Goal: Information Seeking & Learning: Learn about a topic

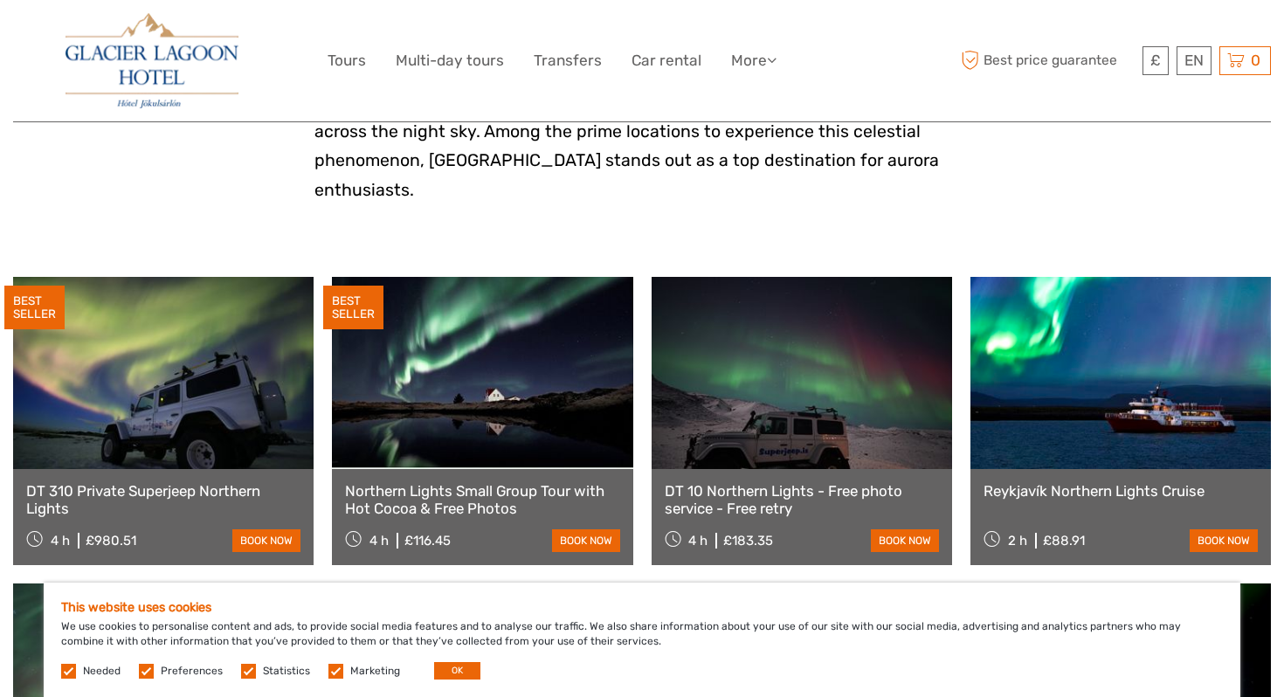
scroll to position [514, 0]
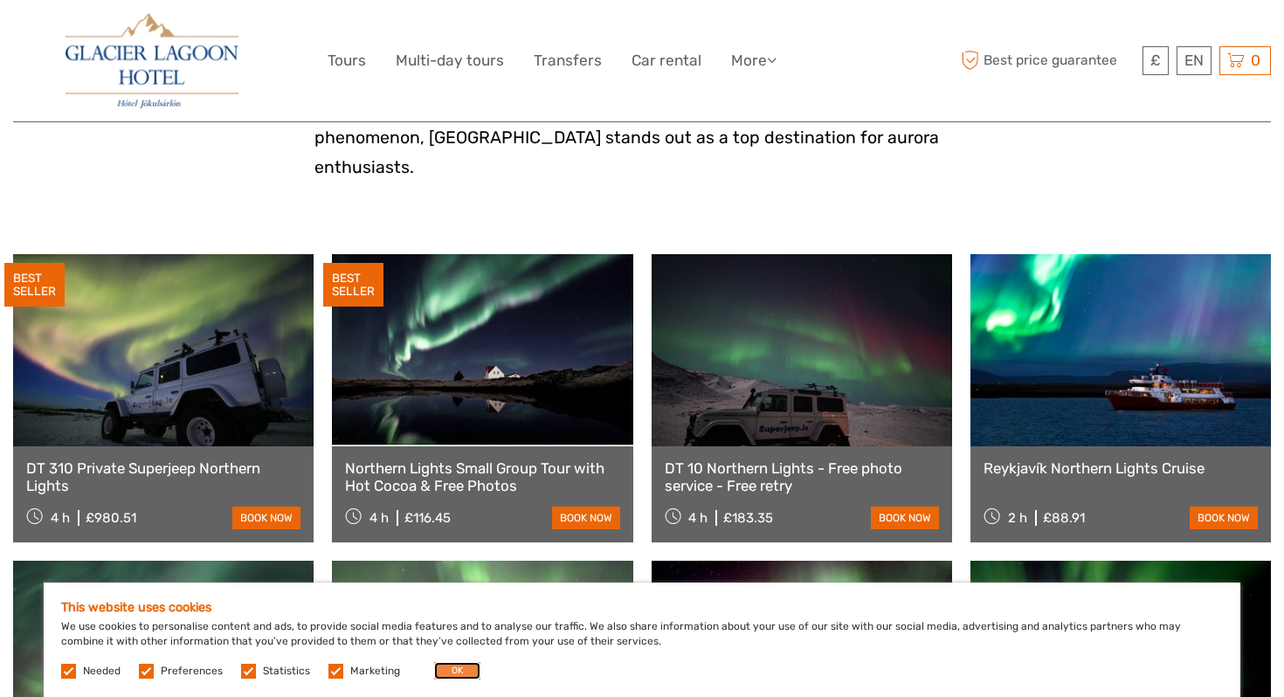
click at [462, 670] on button "OK" at bounding box center [457, 670] width 46 height 17
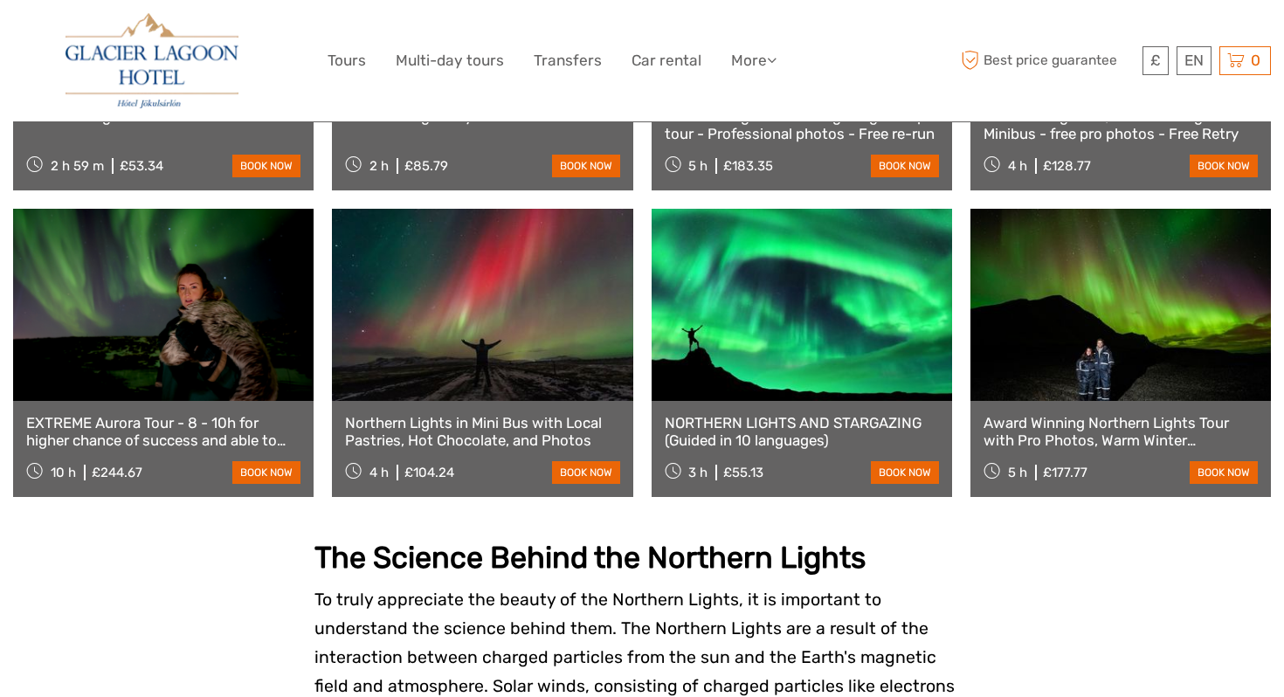
scroll to position [1178, 0]
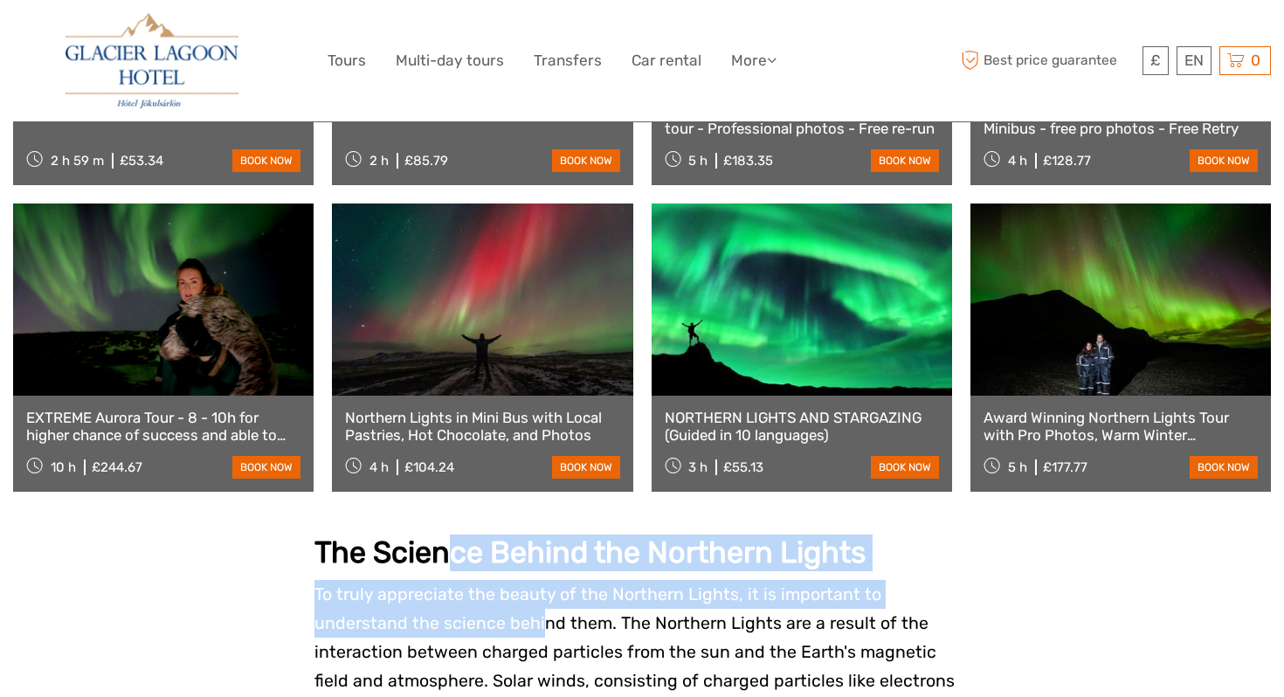
drag, startPoint x: 444, startPoint y: 520, endPoint x: 441, endPoint y: 578, distance: 57.7
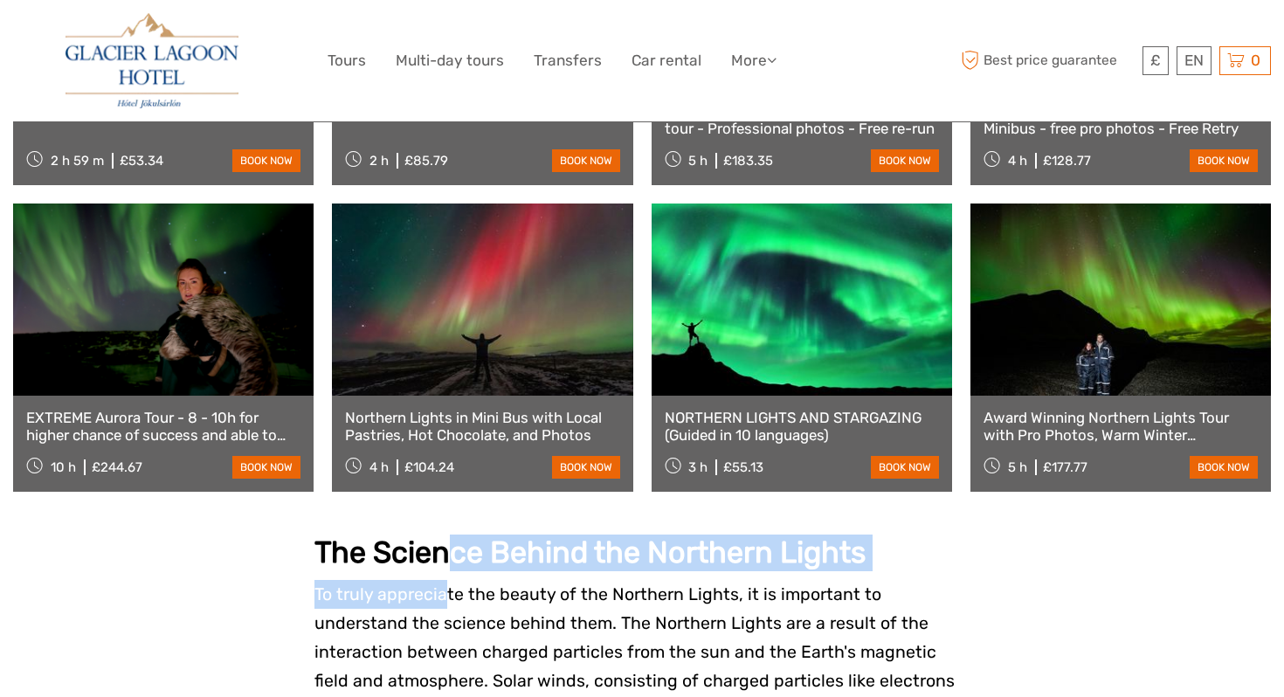
click at [441, 580] on p "To truly appreciate the beauty of the Northern Lights, it is important to under…" at bounding box center [642, 696] width 655 height 232
drag, startPoint x: 440, startPoint y: 524, endPoint x: 440, endPoint y: 558, distance: 34.1
click at [440, 585] on span "To truly appreciate the beauty of the Northern Lights, it is important to under…" at bounding box center [640, 696] width 650 height 223
drag, startPoint x: 440, startPoint y: 518, endPoint x: 440, endPoint y: 561, distance: 42.8
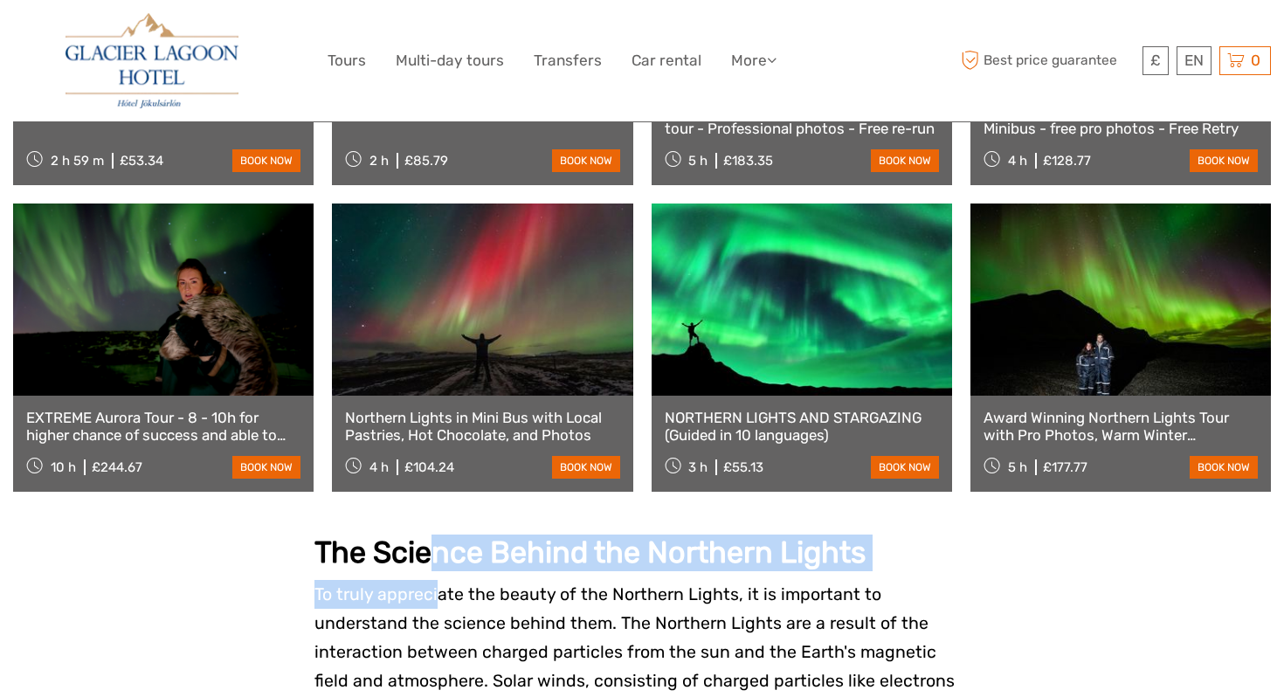
click at [440, 585] on span "To truly appreciate the beauty of the Northern Lights, it is important to under…" at bounding box center [640, 696] width 650 height 223
drag, startPoint x: 437, startPoint y: 511, endPoint x: 436, endPoint y: 560, distance: 48.9
click at [436, 585] on span "To truly appreciate the beauty of the Northern Lights, it is important to under…" at bounding box center [640, 696] width 650 height 223
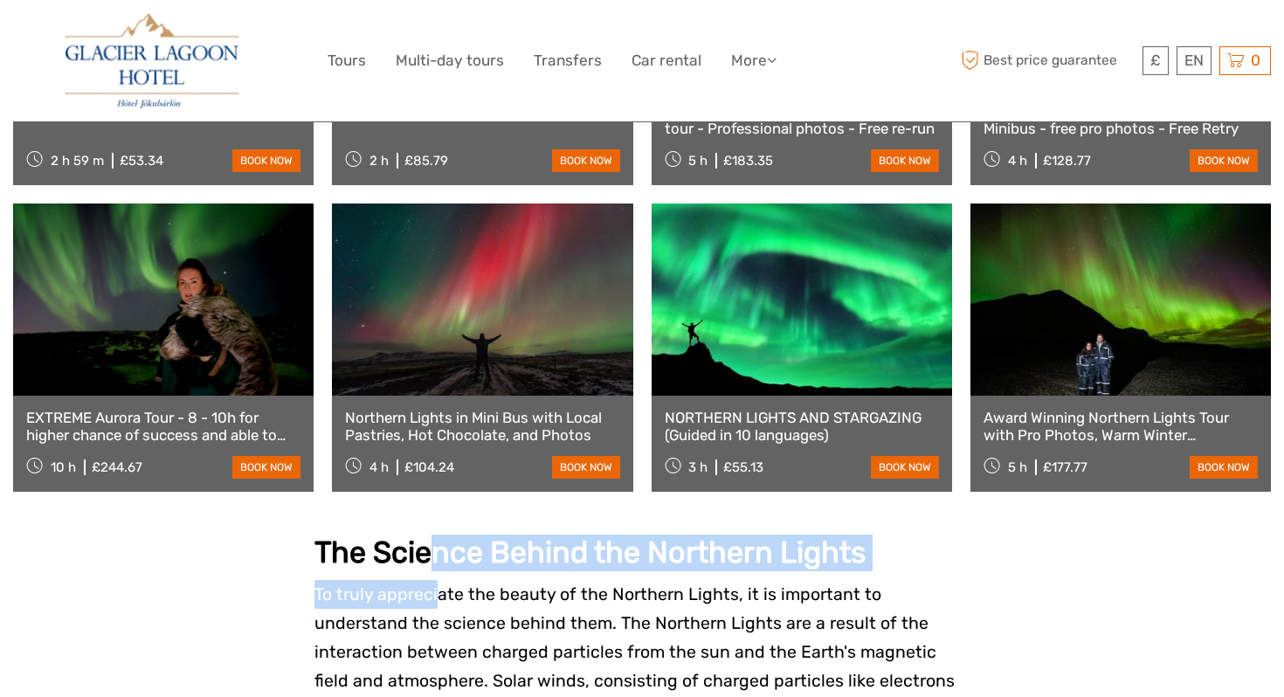
drag, startPoint x: 435, startPoint y: 524, endPoint x: 435, endPoint y: 557, distance: 32.3
click at [435, 585] on span "To truly appreciate the beauty of the Northern Lights, it is important to under…" at bounding box center [640, 696] width 650 height 223
drag, startPoint x: 433, startPoint y: 511, endPoint x: 433, endPoint y: 559, distance: 48.1
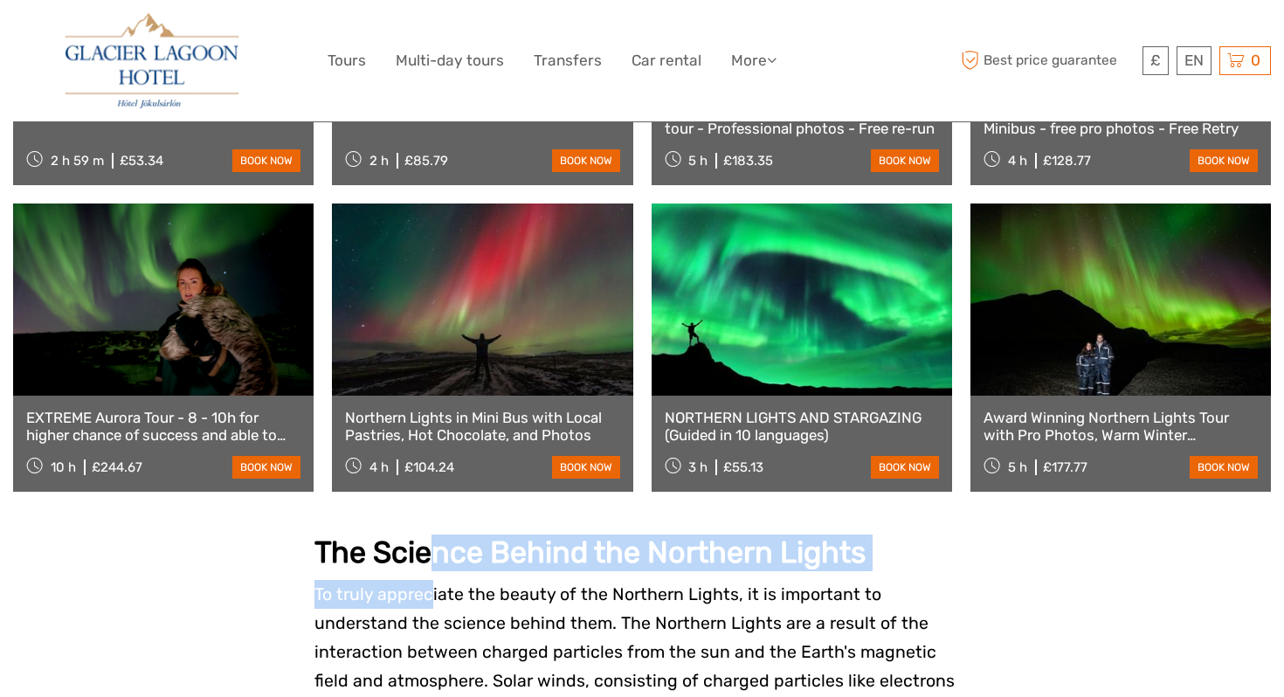
click at [433, 585] on span "To truly appreciate the beauty of the Northern Lights, it is important to under…" at bounding box center [640, 696] width 650 height 223
drag, startPoint x: 430, startPoint y: 524, endPoint x: 431, endPoint y: 564, distance: 39.3
click at [431, 585] on span "To truly appreciate the beauty of the Northern Lights, it is important to under…" at bounding box center [640, 696] width 650 height 223
drag, startPoint x: 375, startPoint y: 522, endPoint x: 375, endPoint y: 570, distance: 48.1
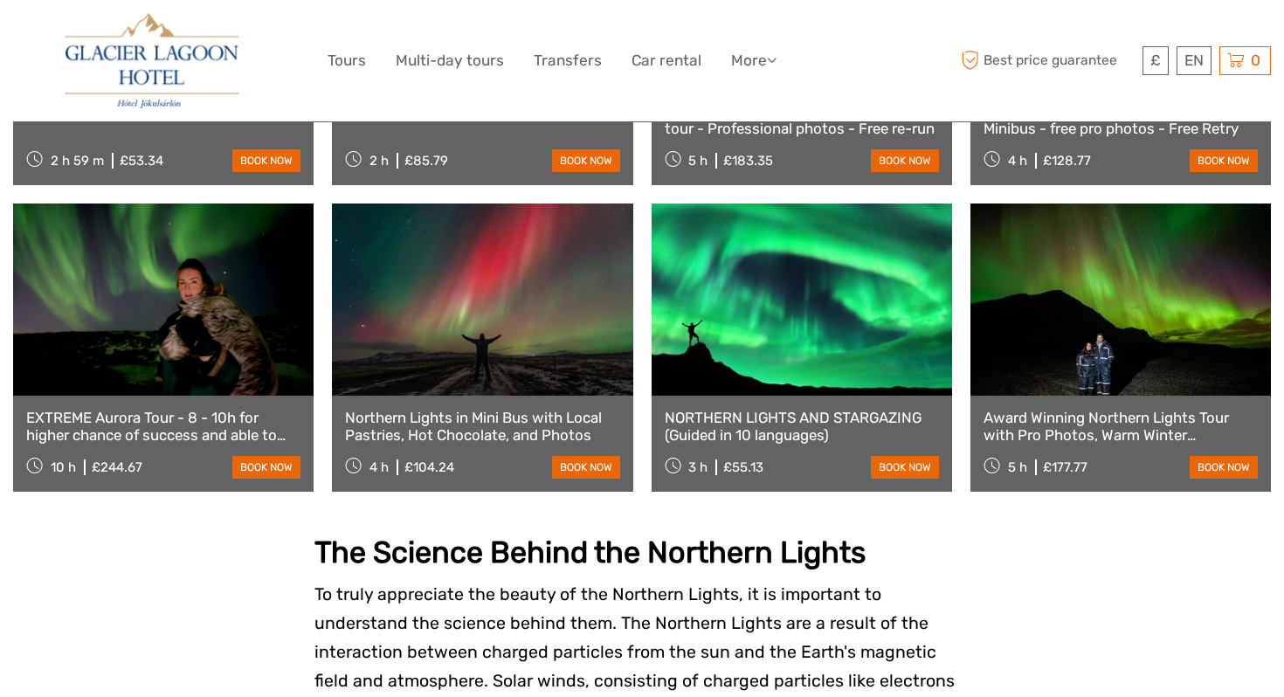
click at [373, 535] on strong "The Science Behind the Northern Lights" at bounding box center [590, 553] width 551 height 36
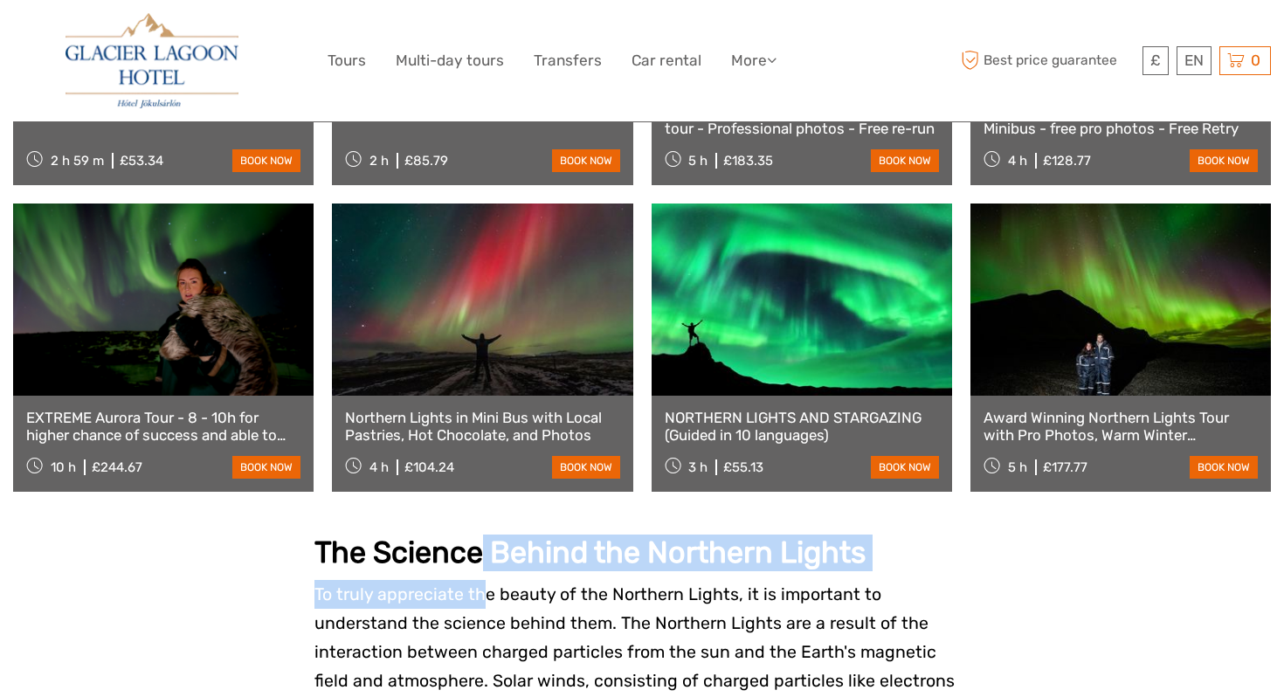
drag, startPoint x: 481, startPoint y: 525, endPoint x: 480, endPoint y: 564, distance: 38.5
click at [488, 535] on strong "The Science Behind the Northern Lights" at bounding box center [590, 553] width 551 height 36
drag, startPoint x: 491, startPoint y: 522, endPoint x: 491, endPoint y: 555, distance: 33.2
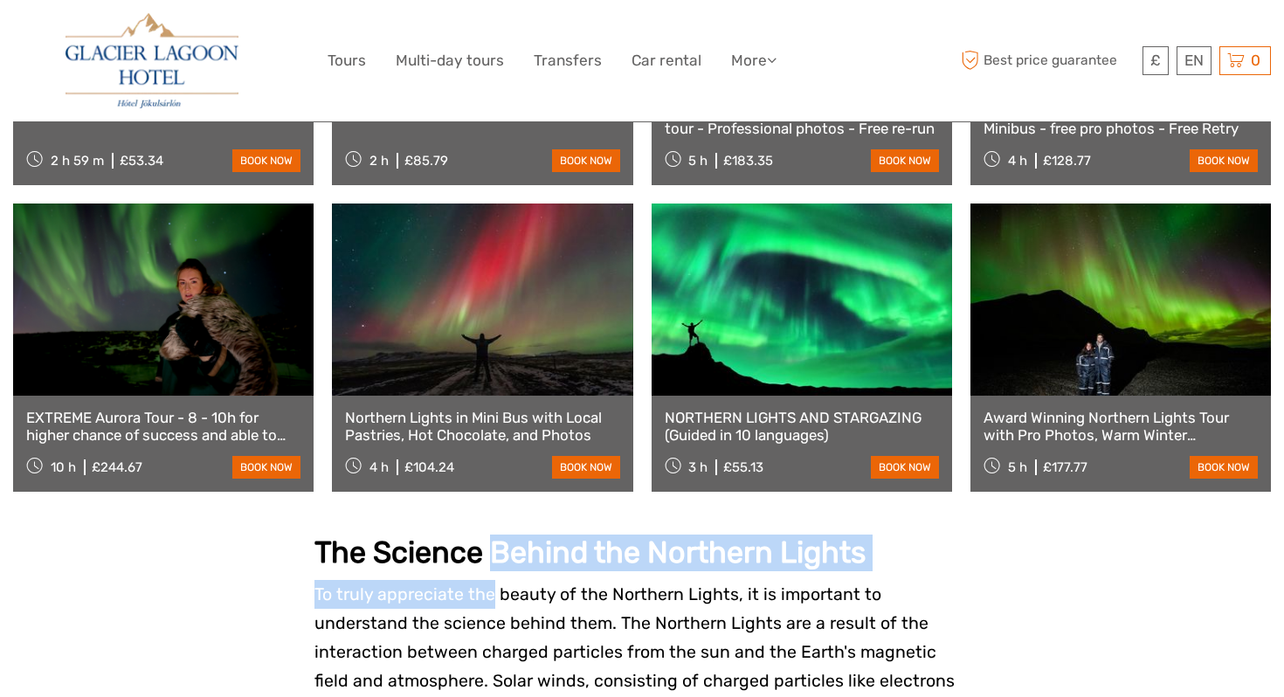
click at [491, 585] on span "To truly appreciate the beauty of the Northern Lights, it is important to under…" at bounding box center [640, 696] width 650 height 223
drag, startPoint x: 494, startPoint y: 514, endPoint x: 493, endPoint y: 556, distance: 42.0
click at [493, 585] on span "To truly appreciate the beauty of the Northern Lights, it is important to under…" at bounding box center [640, 696] width 650 height 223
drag, startPoint x: 492, startPoint y: 528, endPoint x: 492, endPoint y: 551, distance: 23.6
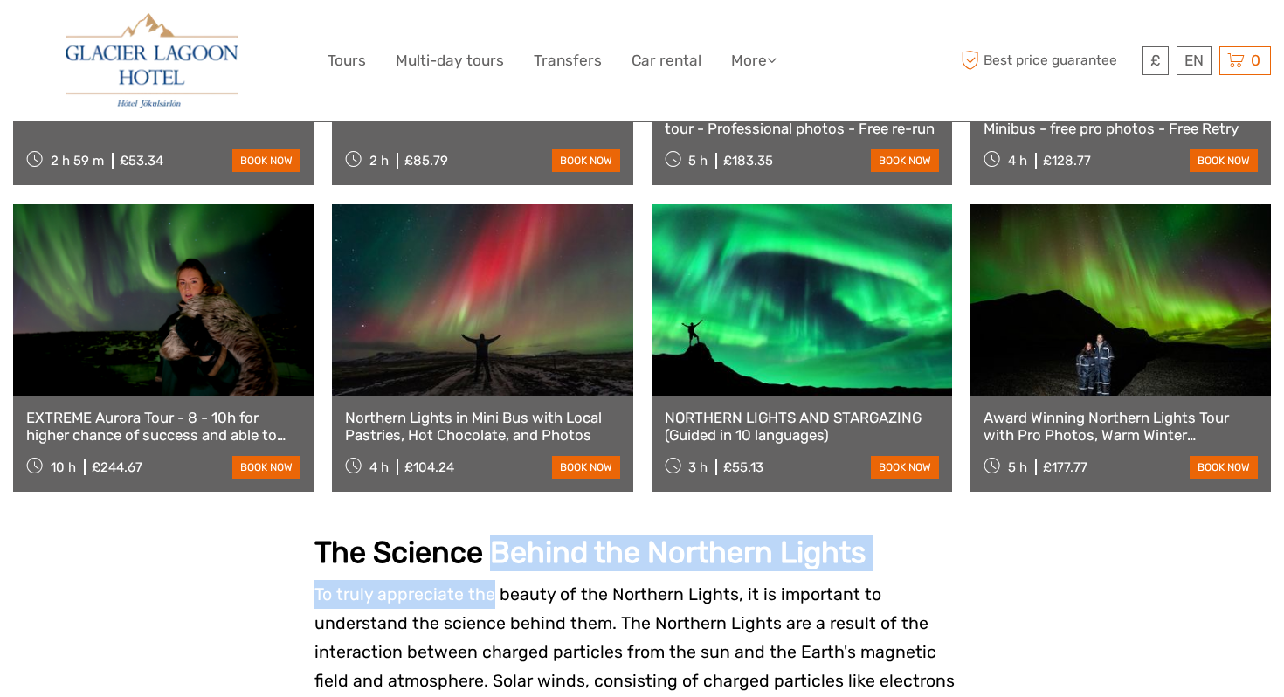
click at [488, 535] on strong "The Science Behind the Northern Lights" at bounding box center [590, 553] width 551 height 36
drag, startPoint x: 489, startPoint y: 518, endPoint x: 494, endPoint y: 552, distance: 34.4
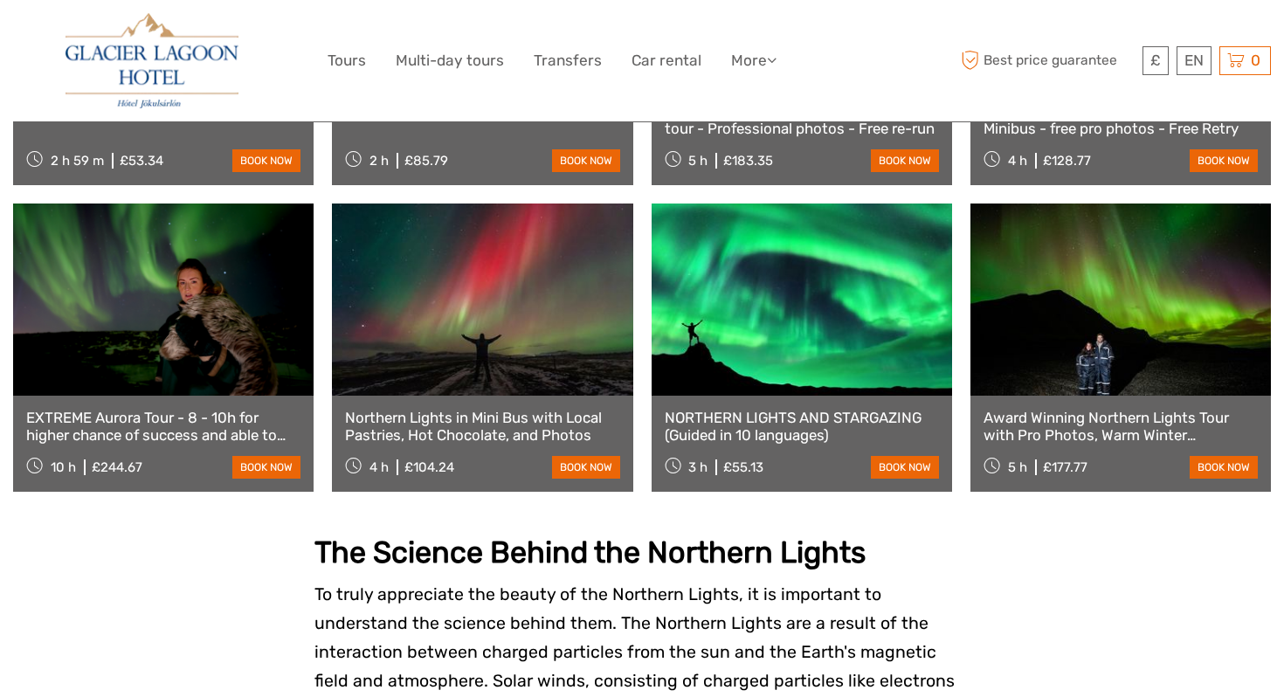
click at [494, 541] on strong "The Science Behind the Northern Lights" at bounding box center [590, 553] width 551 height 36
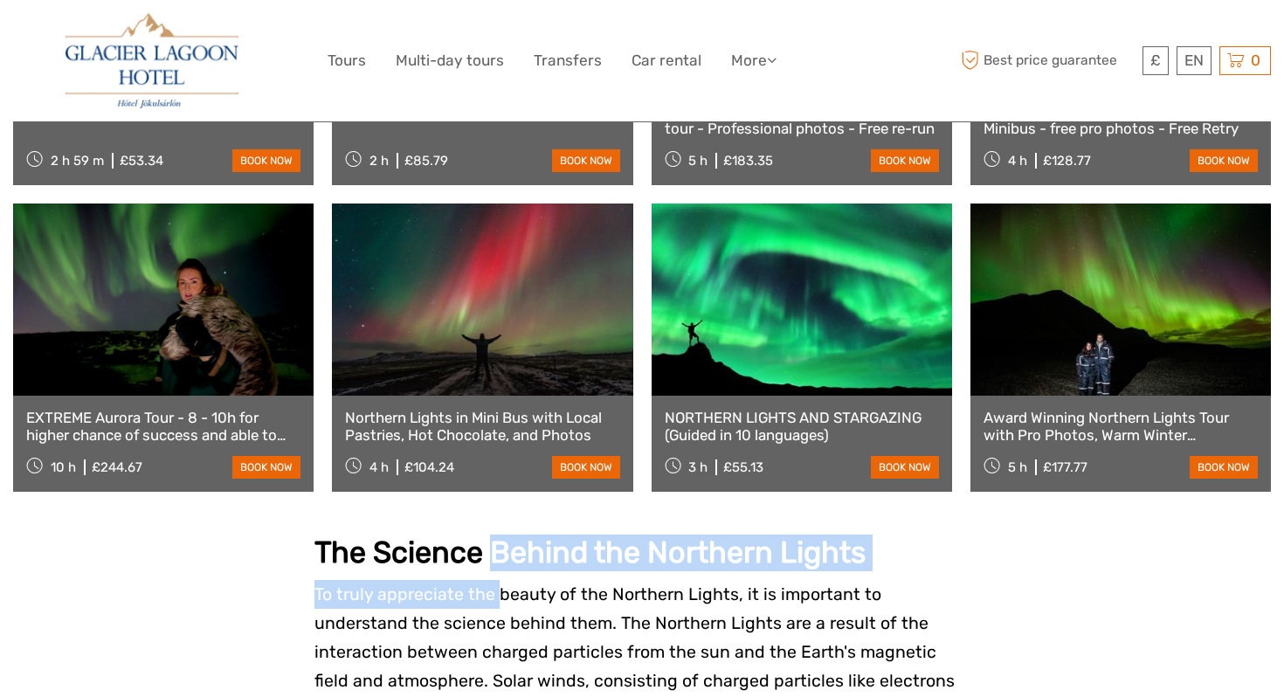
drag, startPoint x: 494, startPoint y: 518, endPoint x: 496, endPoint y: 552, distance: 34.2
click at [496, 580] on p "To truly appreciate the beauty of the Northern Lights, it is important to under…" at bounding box center [642, 696] width 655 height 232
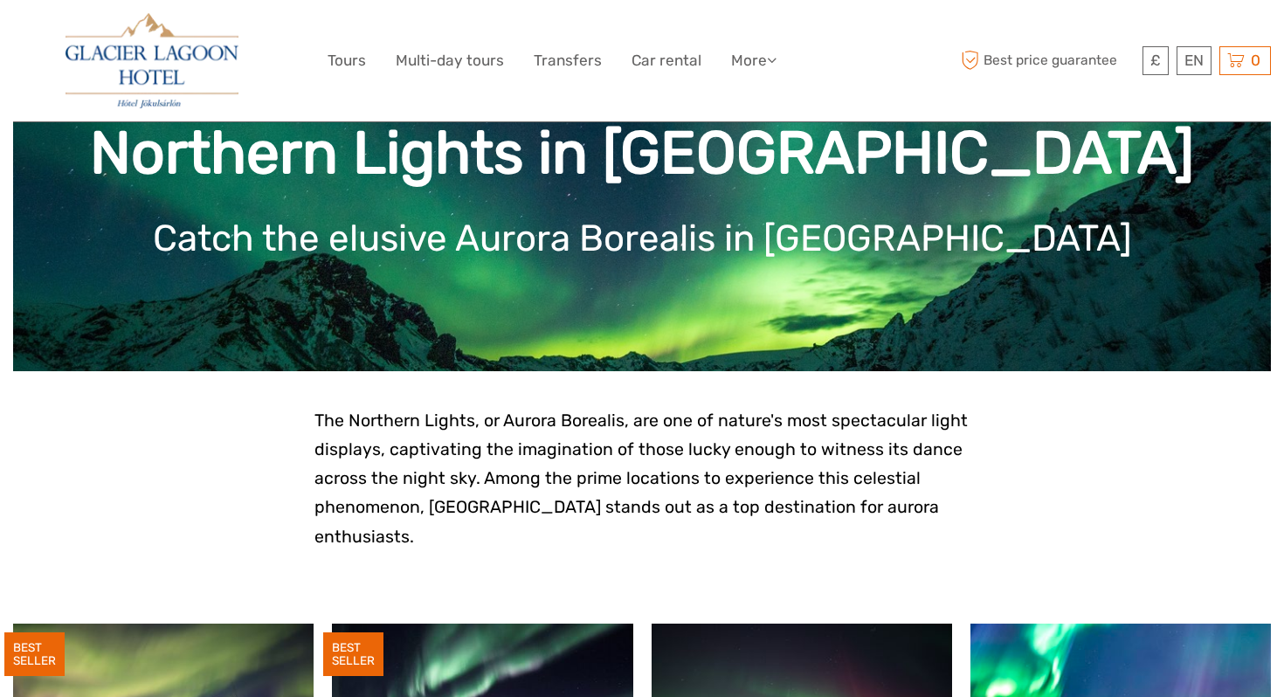
scroll to position [301, 0]
